Goal: Information Seeking & Learning: Learn about a topic

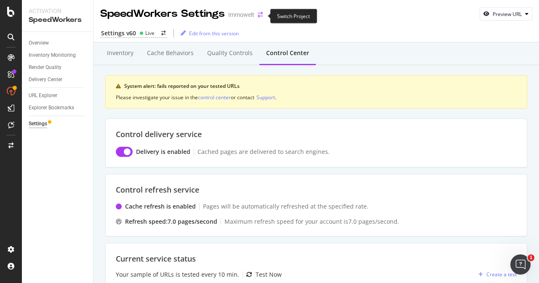
click at [262, 16] on icon "arrow-right-arrow-left" at bounding box center [260, 15] width 5 height 6
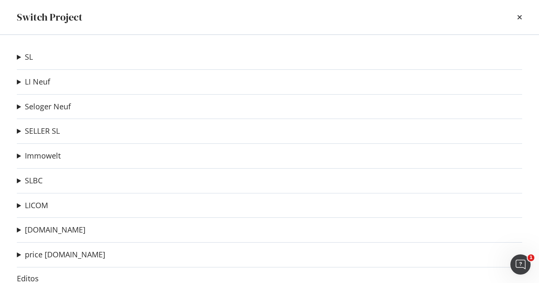
scroll to position [84, 0]
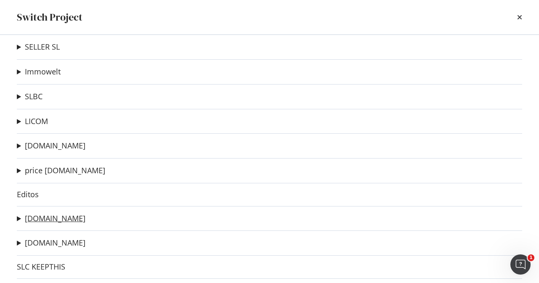
click at [65, 219] on link "[DOMAIN_NAME]" at bounding box center [55, 218] width 61 height 9
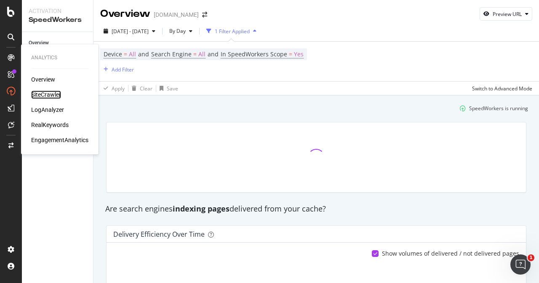
click at [47, 93] on div "SiteCrawler" at bounding box center [46, 95] width 30 height 8
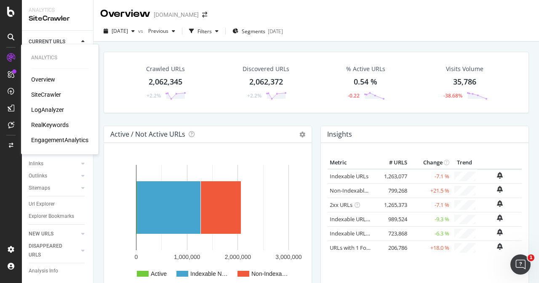
click at [51, 108] on div "LogAnalyzer" at bounding box center [47, 110] width 33 height 8
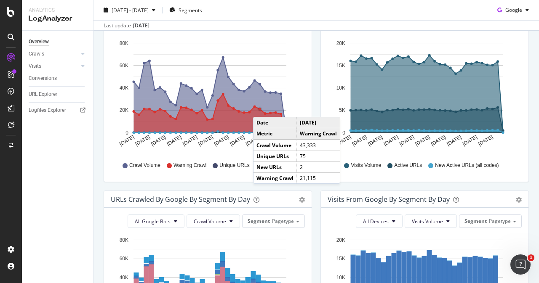
scroll to position [42, 0]
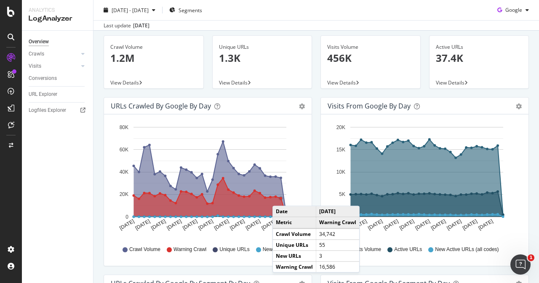
click at [281, 197] on circle "A chart." at bounding box center [281, 198] width 3 height 3
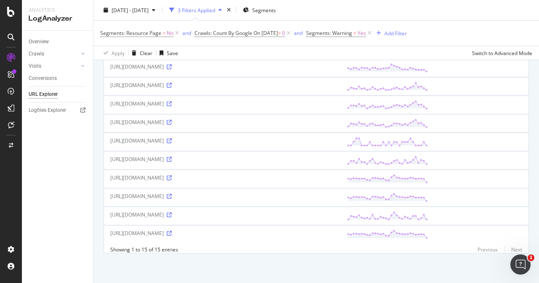
scroll to position [21, 0]
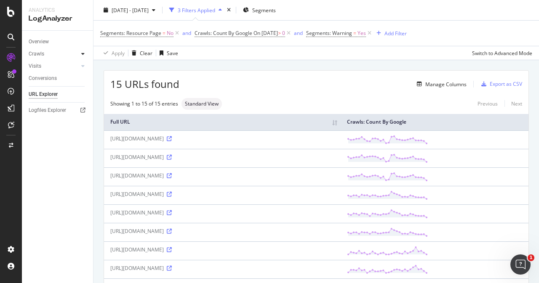
click at [82, 52] on icon at bounding box center [82, 53] width 3 height 5
click at [45, 99] on div "HTTP Codes" at bounding box center [46, 99] width 29 height 9
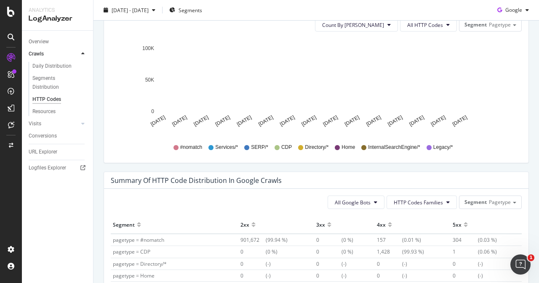
scroll to position [418, 0]
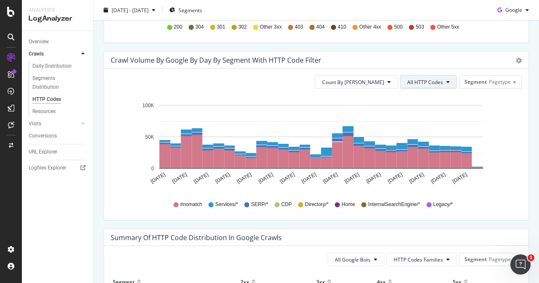
click at [439, 81] on button "All HTTP Codes" at bounding box center [428, 81] width 57 height 13
click at [497, 80] on span "Pagetype" at bounding box center [500, 81] width 22 height 7
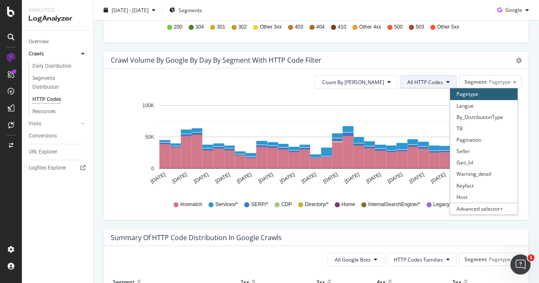
click at [440, 81] on button "All HTTP Codes" at bounding box center [428, 81] width 57 height 13
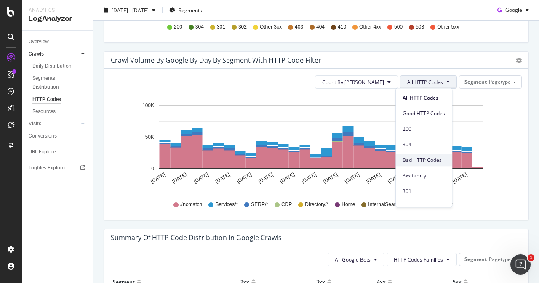
click at [428, 162] on span "Bad HTTP Codes" at bounding box center [423, 161] width 43 height 8
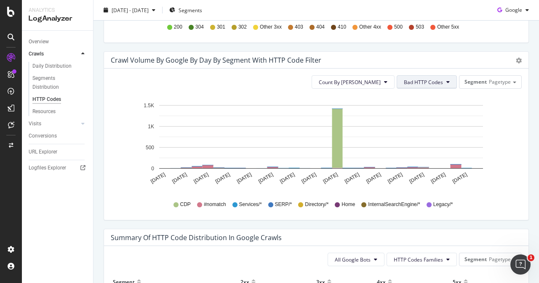
click at [440, 82] on button "Bad HTTP Codes" at bounding box center [427, 81] width 60 height 13
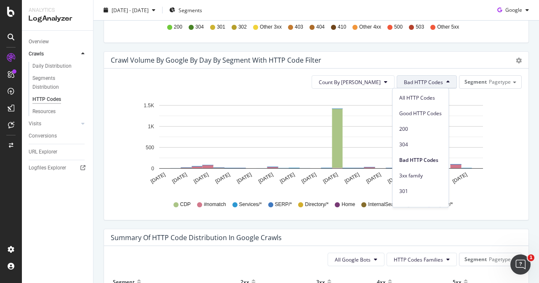
scroll to position [291, 0]
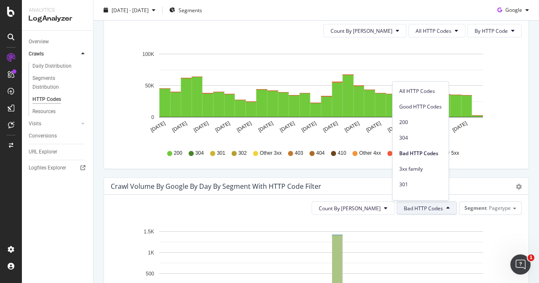
click at [520, 76] on div "Count By Day All HTTP Codes By HTTP Code Hold CTRL while clicking to filter the…" at bounding box center [316, 93] width 424 height 152
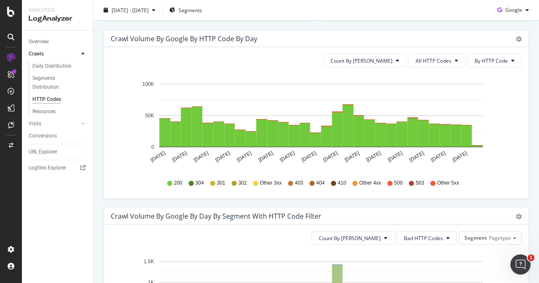
scroll to position [249, 0]
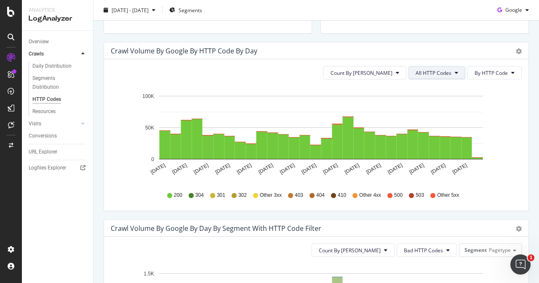
click at [455, 67] on button "All HTTP Codes" at bounding box center [436, 72] width 57 height 13
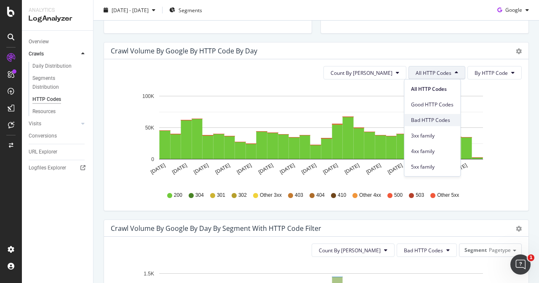
click at [433, 117] on span "Bad HTTP Codes" at bounding box center [432, 121] width 43 height 8
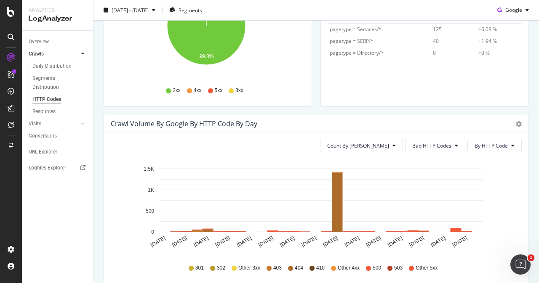
scroll to position [253, 0]
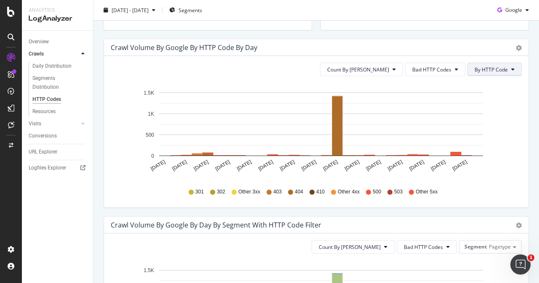
click at [511, 69] on icon at bounding box center [512, 69] width 3 height 5
click at [483, 85] on span "By Family" at bounding box center [485, 86] width 33 height 8
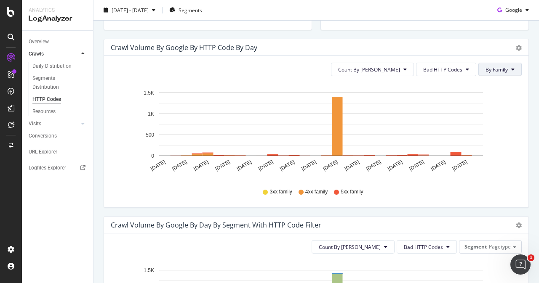
click at [501, 69] on span "By Family" at bounding box center [496, 69] width 22 height 7
click at [490, 102] on span "By HTTP Code" at bounding box center [495, 102] width 33 height 8
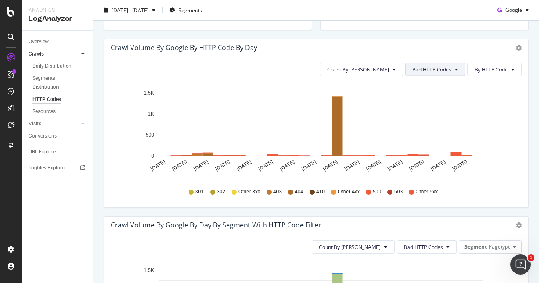
click at [455, 70] on icon at bounding box center [456, 69] width 3 height 5
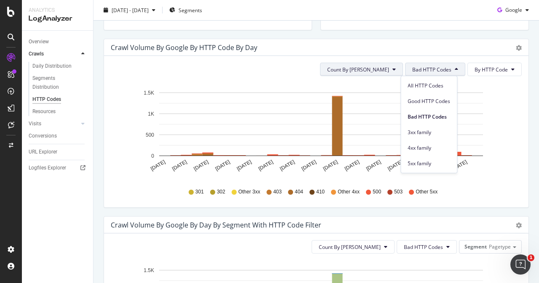
click at [380, 70] on span "Count By [PERSON_NAME]" at bounding box center [358, 69] width 62 height 7
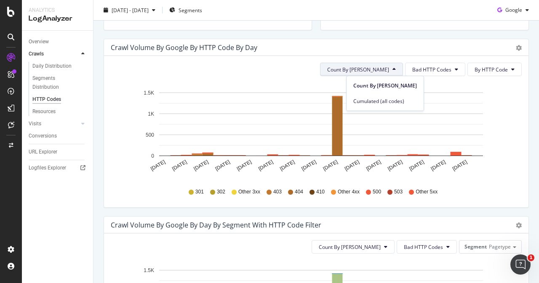
click at [429, 56] on div "Count By Day Bad HTTP Codes By HTTP Code Hold CTRL while clicking to filter the…" at bounding box center [316, 132] width 424 height 152
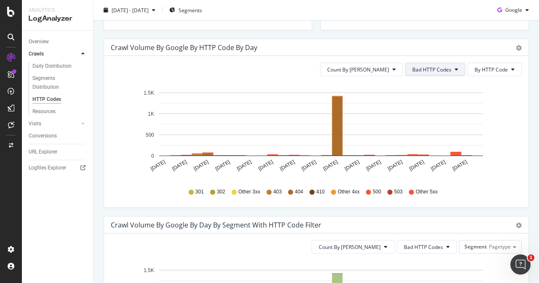
click at [446, 67] on span "Bad HTTP Codes" at bounding box center [431, 69] width 39 height 7
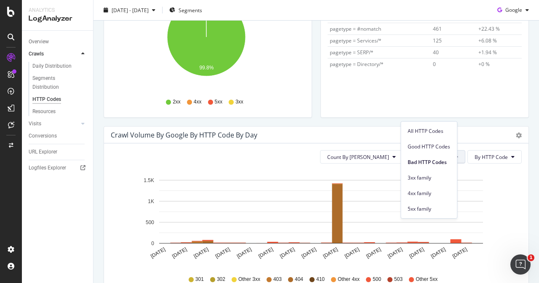
scroll to position [207, 0]
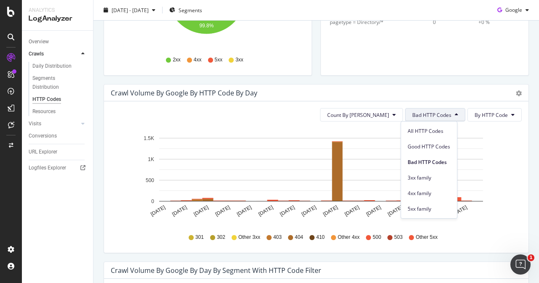
click at [479, 91] on div "Crawl Volume by google by HTTP Code by Day" at bounding box center [307, 93] width 392 height 8
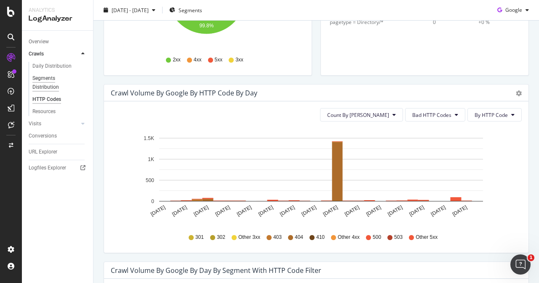
click at [47, 84] on div "Segments Distribution" at bounding box center [55, 83] width 47 height 18
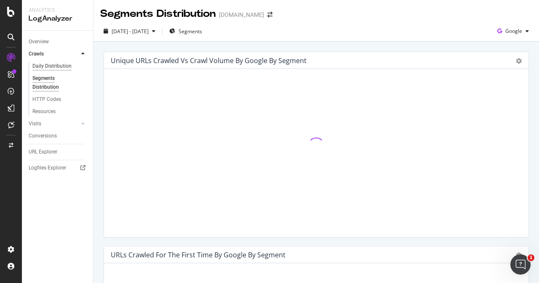
click at [55, 67] on div "Daily Distribution" at bounding box center [51, 66] width 39 height 9
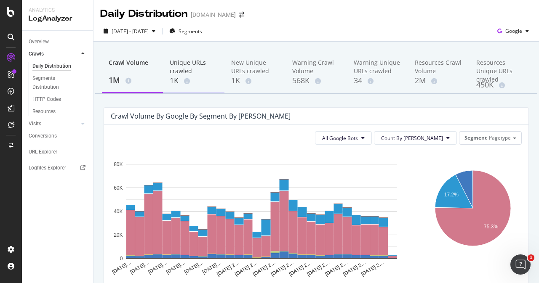
click at [186, 64] on div "Unique URLs crawled" at bounding box center [194, 67] width 48 height 17
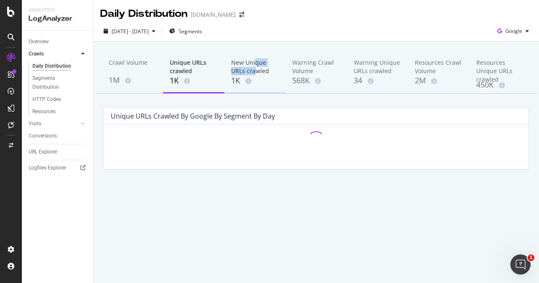
click at [256, 68] on div "New Unique URLs crawled" at bounding box center [255, 67] width 48 height 17
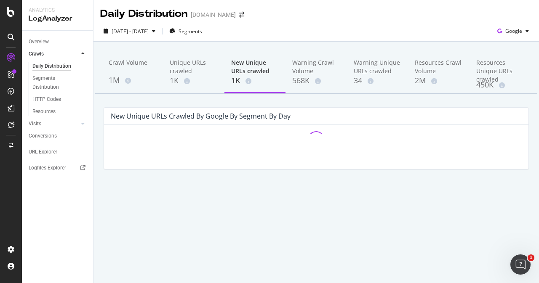
click at [298, 29] on div "[DATE] - [DATE] Segments Google" at bounding box center [315, 32] width 445 height 17
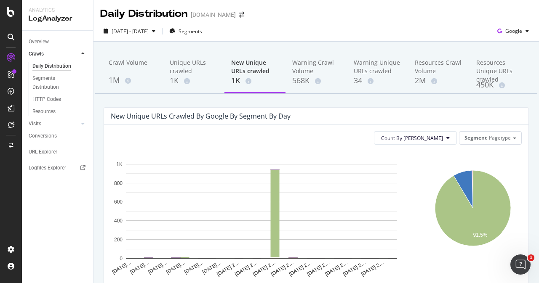
click at [447, 100] on div "Crawl Volume 1M Unique URLs crawled 1K New Unique URLs crawled 1K Warning Crawl…" at bounding box center [315, 270] width 445 height 456
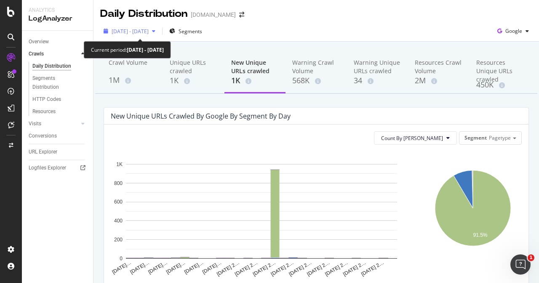
click at [155, 30] on icon "button" at bounding box center [153, 31] width 3 height 5
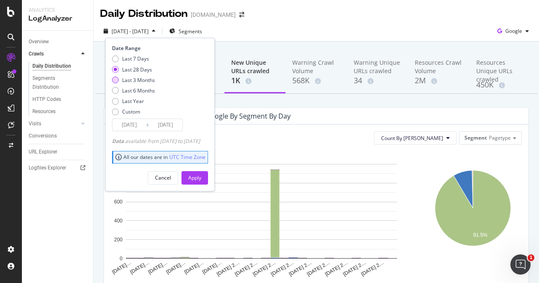
click at [140, 82] on div "Last 3 Months" at bounding box center [138, 80] width 33 height 7
type input "[DATE]"
click at [312, 33] on div "[DATE] - [DATE] Segments Date Range Last 7 Days Last 28 Days Last 3 Months Last…" at bounding box center [315, 32] width 445 height 17
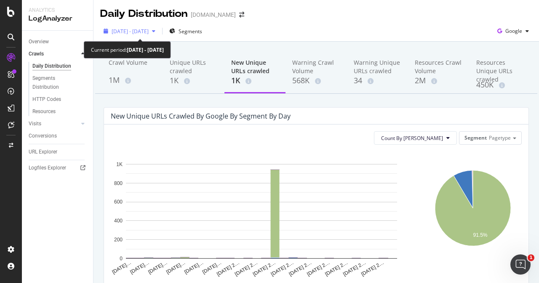
click at [149, 31] on span "[DATE] - [DATE]" at bounding box center [130, 31] width 37 height 7
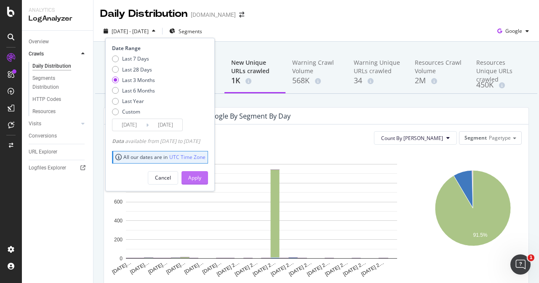
click at [201, 180] on div "Apply" at bounding box center [194, 177] width 13 height 7
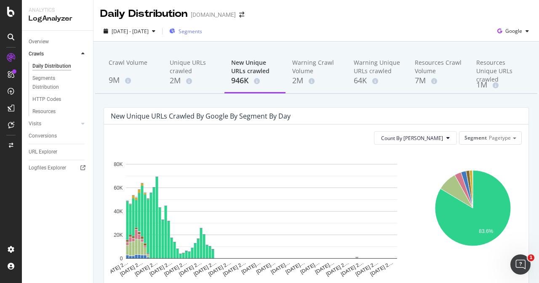
click at [202, 30] on span "Segments" at bounding box center [190, 31] width 24 height 7
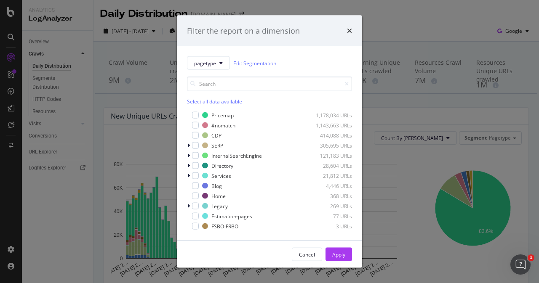
click at [224, 102] on div "Select all data available" at bounding box center [269, 101] width 165 height 7
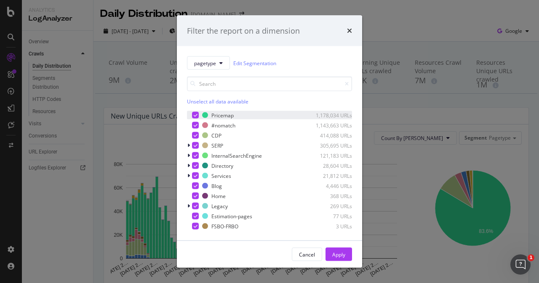
click at [196, 116] on icon "modal" at bounding box center [196, 115] width 4 height 4
click at [342, 254] on div "Apply" at bounding box center [338, 254] width 13 height 7
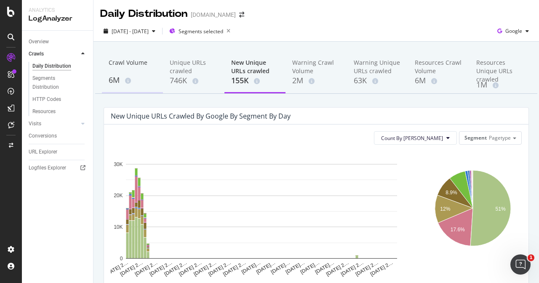
click at [141, 62] on div "Crawl Volume" at bounding box center [133, 67] width 48 height 16
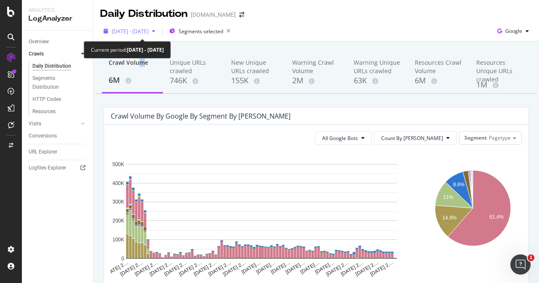
click at [159, 32] on div "button" at bounding box center [154, 31] width 10 height 5
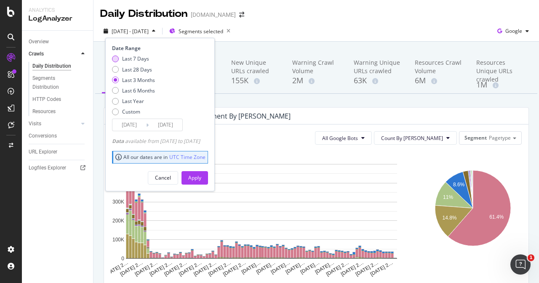
click at [118, 57] on div "Last 7 Days" at bounding box center [133, 58] width 43 height 7
type input "[DATE]"
click at [201, 175] on div "Apply" at bounding box center [194, 177] width 13 height 7
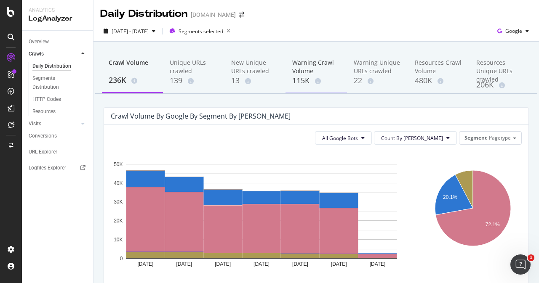
click at [302, 68] on div "Warning Crawl Volume" at bounding box center [316, 67] width 48 height 17
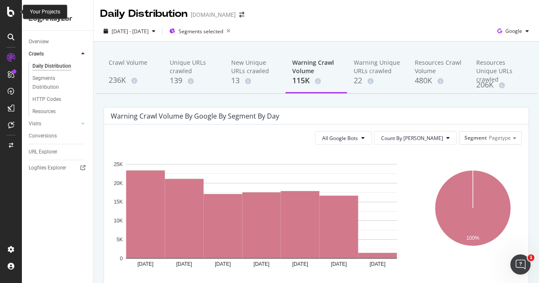
click at [12, 13] on icon at bounding box center [11, 12] width 8 height 10
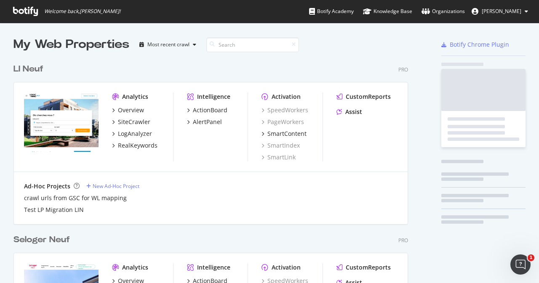
scroll to position [277, 526]
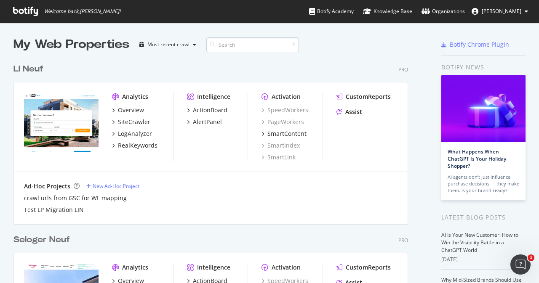
click at [237, 43] on input at bounding box center [252, 44] width 93 height 15
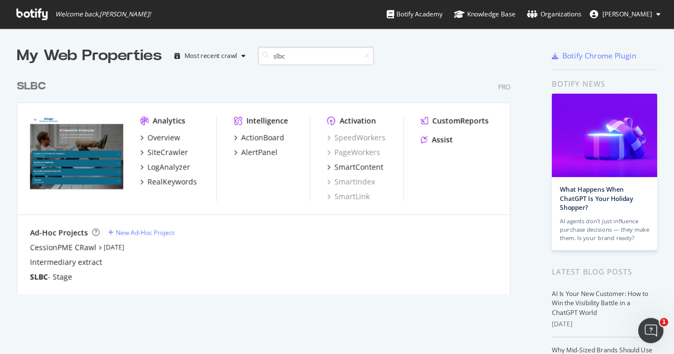
scroll to position [176, 394]
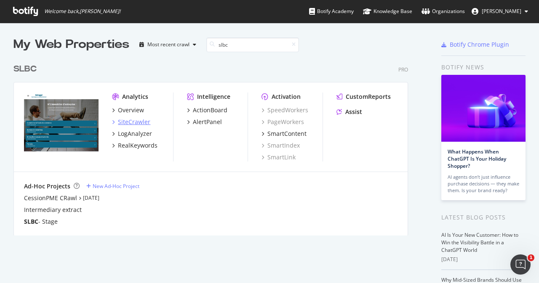
type input "slbc"
click at [132, 121] on div "SiteCrawler" at bounding box center [134, 122] width 32 height 8
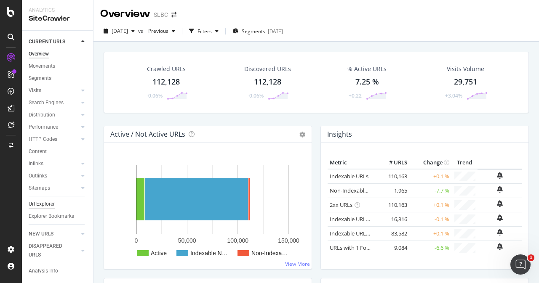
click at [46, 204] on div "Url Explorer" at bounding box center [42, 204] width 26 height 9
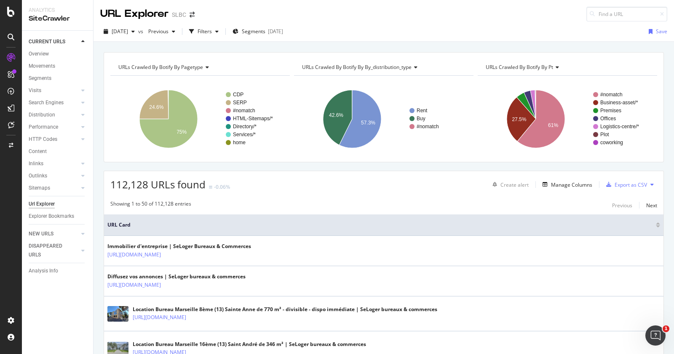
drag, startPoint x: 519, startPoint y: 0, endPoint x: 419, endPoint y: 15, distance: 101.3
click at [419, 15] on div "URL Explorer SLBC" at bounding box center [383, 10] width 580 height 21
click at [135, 31] on icon "button" at bounding box center [132, 31] width 3 height 5
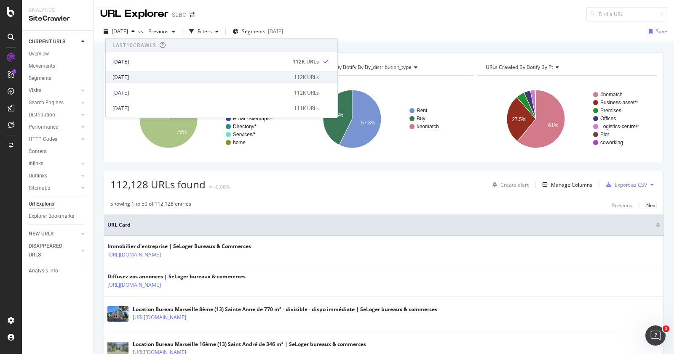
click at [143, 77] on div "[DATE]" at bounding box center [200, 77] width 176 height 8
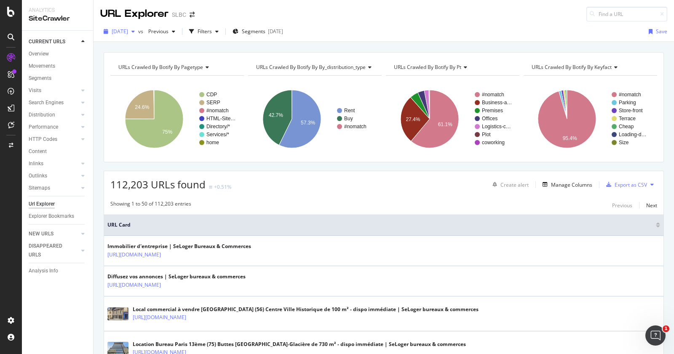
click at [138, 29] on div "button" at bounding box center [133, 31] width 10 height 5
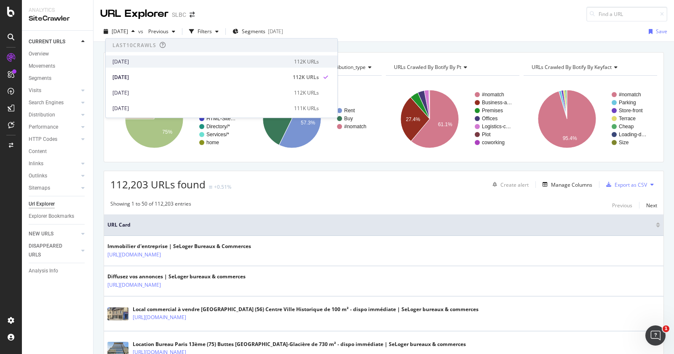
click at [143, 63] on div "[DATE]" at bounding box center [200, 62] width 176 height 8
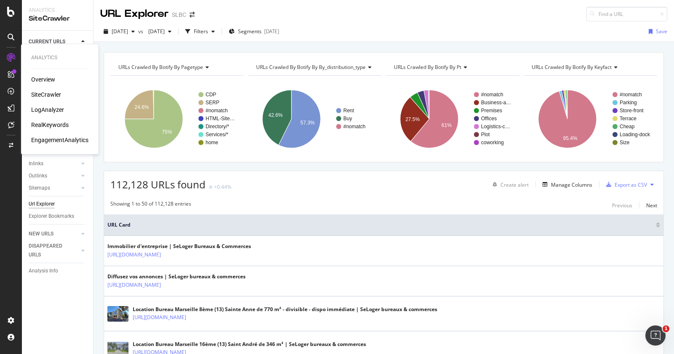
click at [48, 109] on div "LogAnalyzer" at bounding box center [47, 110] width 33 height 8
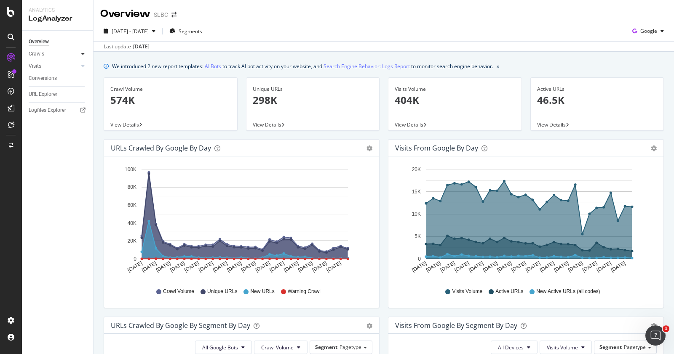
click at [82, 53] on icon at bounding box center [82, 53] width 3 height 5
click at [51, 101] on div "HTTP Codes" at bounding box center [46, 99] width 29 height 9
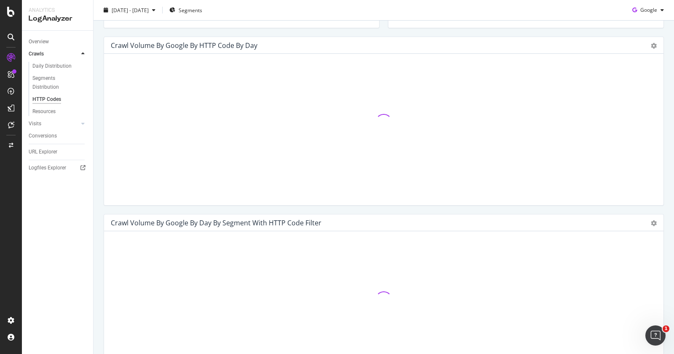
scroll to position [316, 0]
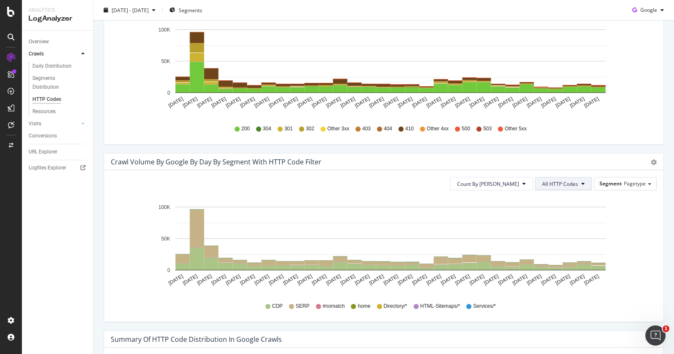
click at [538, 184] on button "All HTTP Codes" at bounding box center [563, 183] width 57 height 13
click at [538, 262] on span "Bad HTTP Codes" at bounding box center [557, 263] width 43 height 8
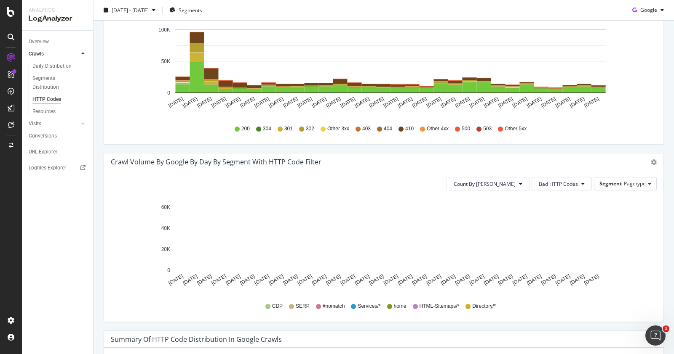
scroll to position [263, 0]
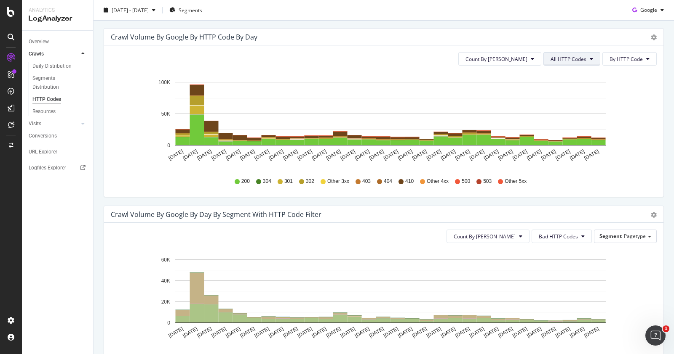
click at [538, 56] on span "All HTTP Codes" at bounding box center [568, 59] width 36 height 7
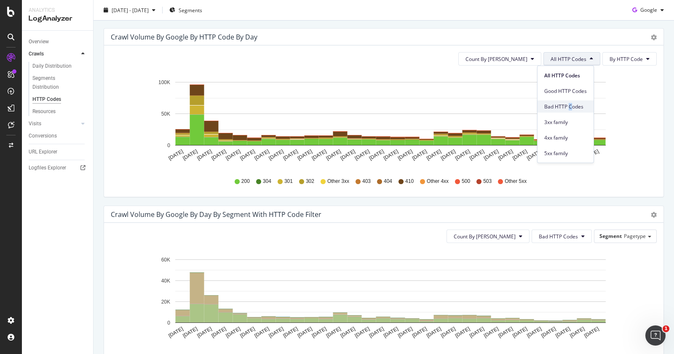
click at [538, 105] on span "Bad HTTP Codes" at bounding box center [565, 107] width 43 height 8
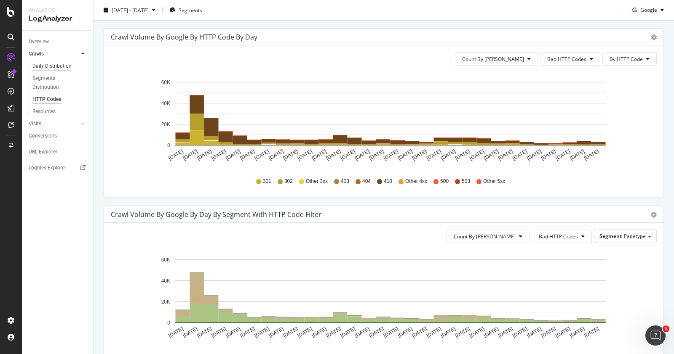
click at [56, 64] on div "Daily Distribution" at bounding box center [51, 66] width 39 height 9
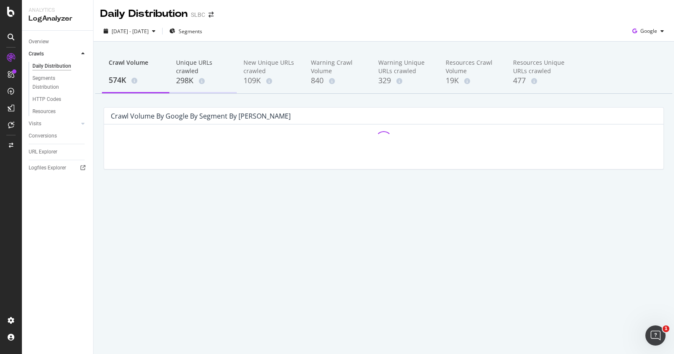
click at [188, 69] on div "Unique URLs crawled" at bounding box center [203, 67] width 54 height 17
click at [257, 70] on div "New Unique URLs crawled" at bounding box center [270, 67] width 54 height 17
